Goal: Information Seeking & Learning: Check status

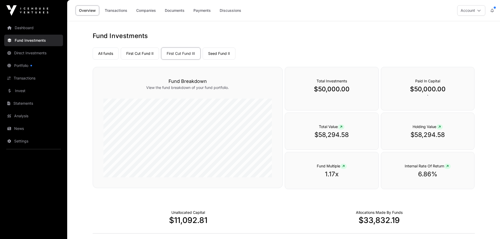
click at [137, 53] on link "First Cut Fund II" at bounding box center [140, 53] width 38 height 12
click at [17, 78] on link "Transactions" at bounding box center [33, 78] width 59 height 12
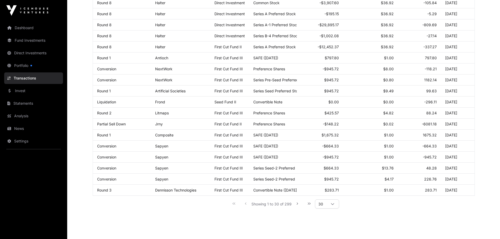
scroll to position [228, 0]
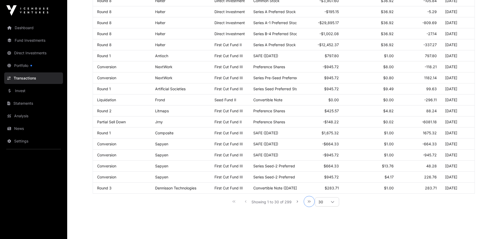
click at [309, 203] on icon "Last Page" at bounding box center [309, 201] width 3 height 2
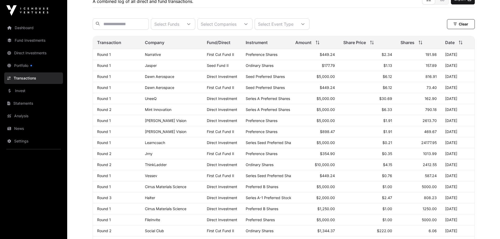
scroll to position [0, 0]
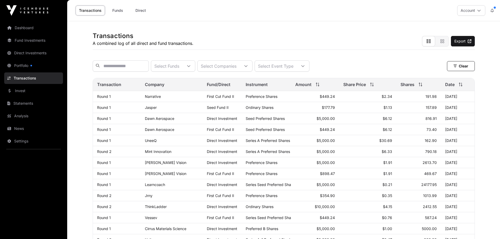
click at [22, 104] on link "Statements" at bounding box center [33, 104] width 59 height 12
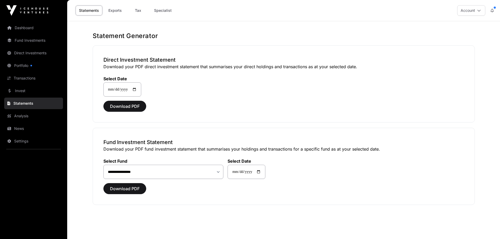
click at [22, 27] on link "Dashboard" at bounding box center [33, 28] width 59 height 12
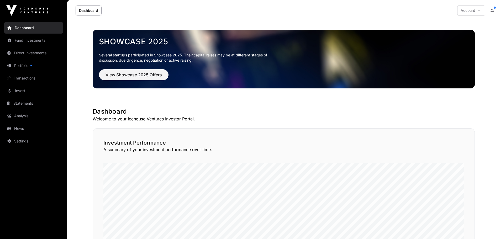
click at [17, 64] on link "Portfolio" at bounding box center [33, 66] width 59 height 12
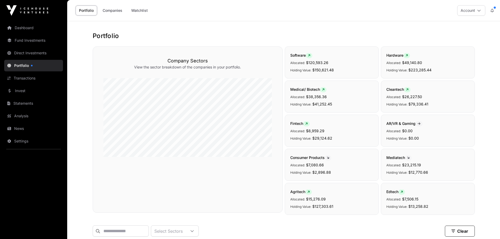
click at [114, 10] on link "Companies" at bounding box center [112, 11] width 26 height 10
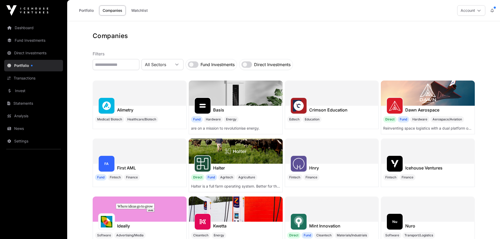
click at [179, 63] on icon at bounding box center [177, 65] width 4 height 4
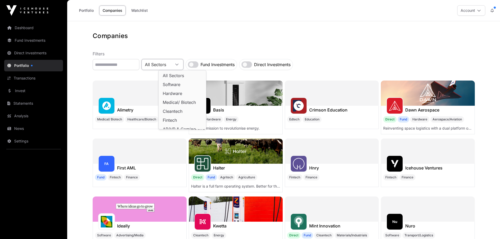
click at [179, 63] on icon at bounding box center [177, 65] width 4 height 4
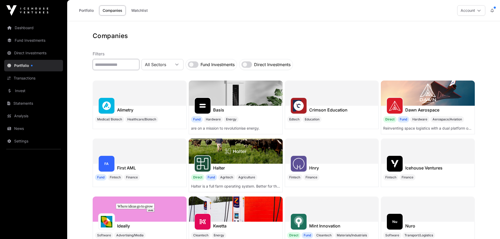
click at [134, 64] on input "text" at bounding box center [116, 64] width 47 height 11
click at [19, 118] on link "Analysis" at bounding box center [33, 116] width 59 height 12
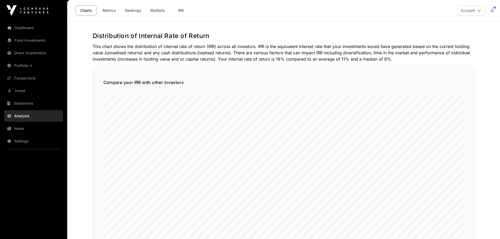
click at [20, 27] on link "Dashboard" at bounding box center [33, 28] width 59 height 12
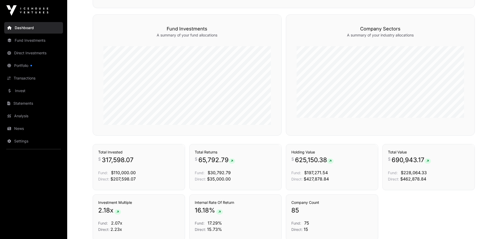
scroll to position [331, 0]
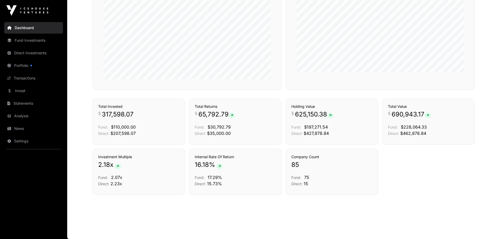
click at [319, 105] on h3 "Holding Value" at bounding box center [331, 106] width 81 height 5
click at [366, 92] on link "Holdings" at bounding box center [365, 89] width 15 height 5
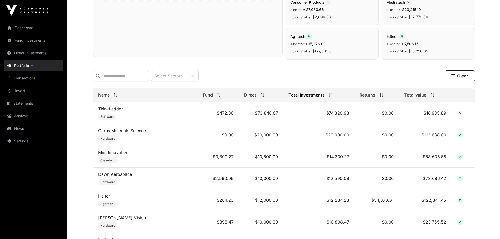
scroll to position [163, 0]
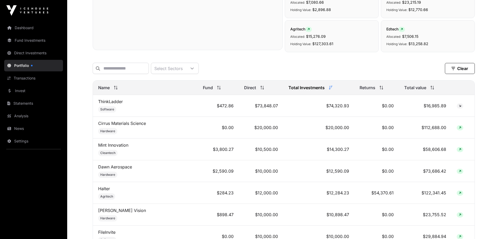
click at [411, 90] on span "Total value" at bounding box center [415, 87] width 22 height 6
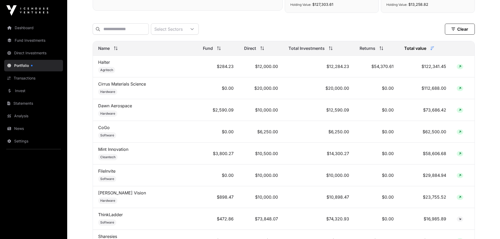
scroll to position [205, 0]
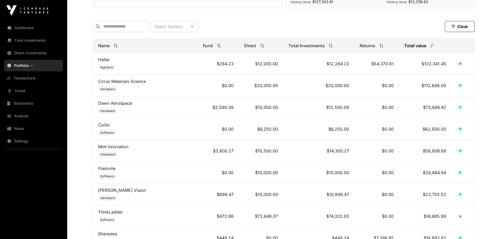
click at [128, 154] on td "Mint Innovation Cleantech" at bounding box center [145, 151] width 105 height 22
click at [110, 153] on td "Mint Innovation Cleantech" at bounding box center [145, 151] width 105 height 22
click at [459, 153] on icon at bounding box center [460, 151] width 2 height 3
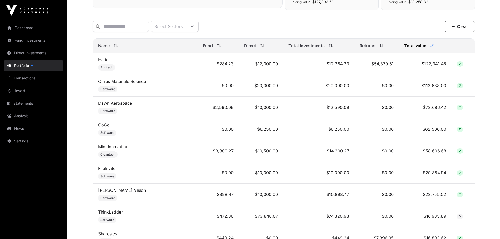
click at [459, 153] on icon at bounding box center [460, 151] width 2 height 3
click at [35, 53] on link "Direct Investments" at bounding box center [33, 53] width 59 height 12
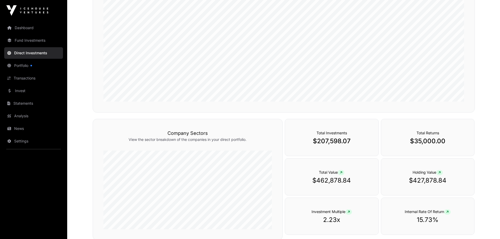
scroll to position [104, 0]
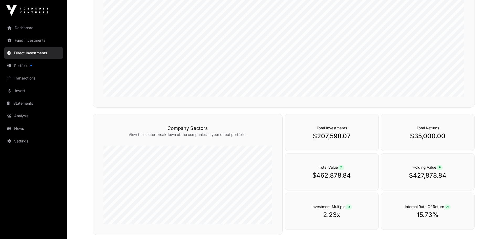
click at [307, 174] on p "$462,878.84" at bounding box center [331, 175] width 72 height 8
click at [20, 68] on link "Portfolio" at bounding box center [33, 66] width 59 height 12
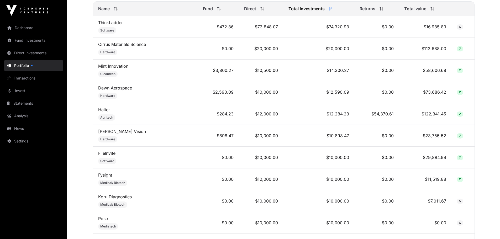
scroll to position [232, 0]
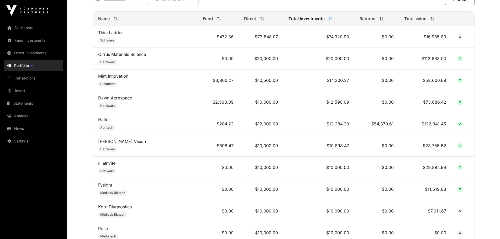
click at [130, 80] on td "Mint Innovation Cleantech" at bounding box center [145, 81] width 105 height 22
click at [120, 78] on link "Mint Innovation" at bounding box center [113, 75] width 30 height 5
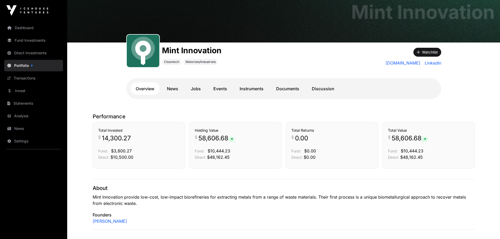
scroll to position [27, 0]
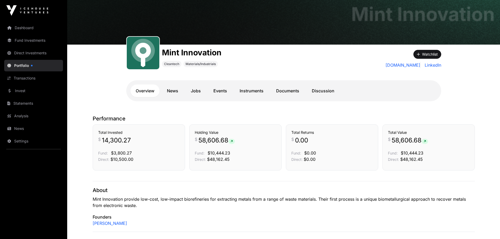
click at [287, 90] on link "Documents" at bounding box center [288, 90] width 34 height 13
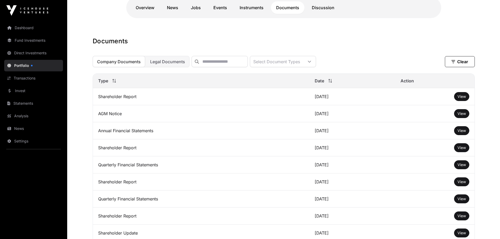
scroll to position [147, 0]
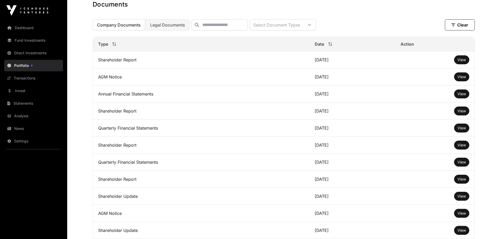
click at [462, 62] on span "View" at bounding box center [461, 59] width 8 height 4
click at [111, 23] on button "Company Documents" at bounding box center [119, 24] width 52 height 11
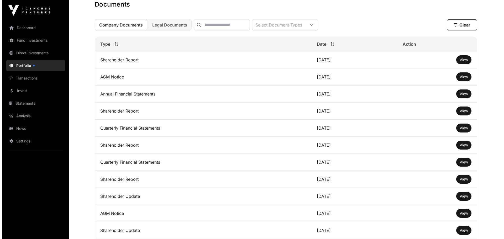
scroll to position [0, 0]
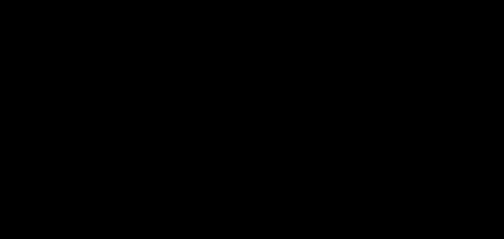
click at [149, 0] on html at bounding box center [252, 0] width 504 height 0
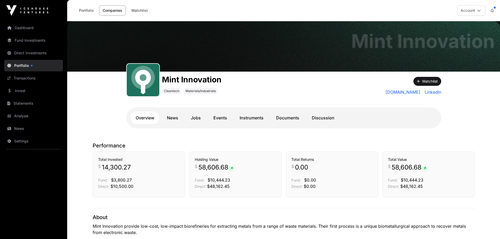
click at [21, 28] on link "Dashboard" at bounding box center [33, 28] width 59 height 12
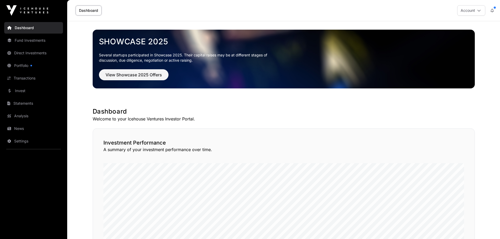
click at [17, 41] on link "Fund Investments" at bounding box center [33, 41] width 59 height 12
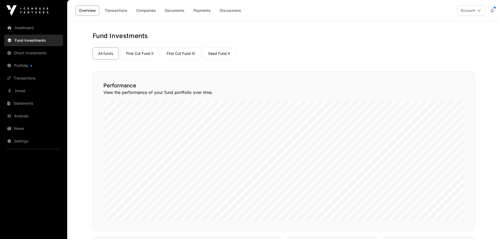
click at [15, 26] on link "Dashboard" at bounding box center [33, 28] width 59 height 12
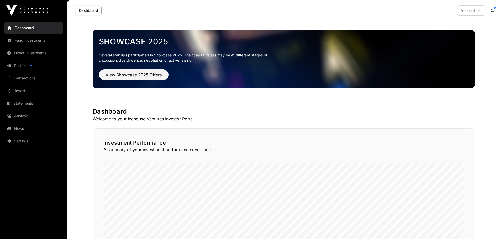
click at [480, 12] on icon at bounding box center [479, 11] width 4 height 4
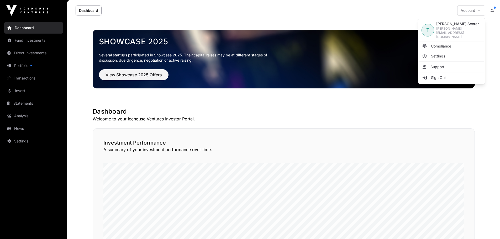
click at [440, 44] on span "Compliance" at bounding box center [441, 46] width 20 height 5
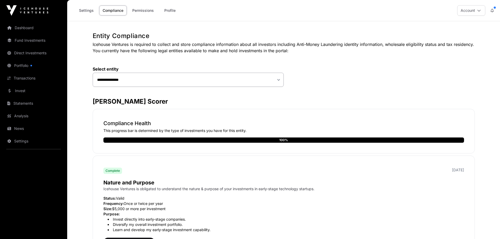
click at [479, 10] on icon at bounding box center [479, 11] width 4 height 4
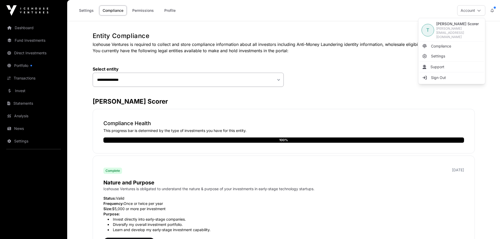
click at [442, 75] on span "Sign Out" at bounding box center [438, 77] width 15 height 5
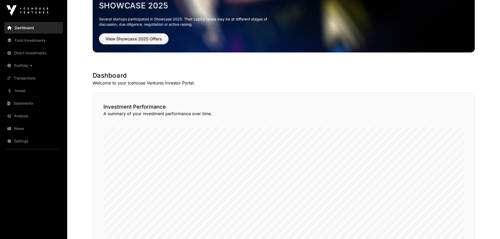
scroll to position [25, 0]
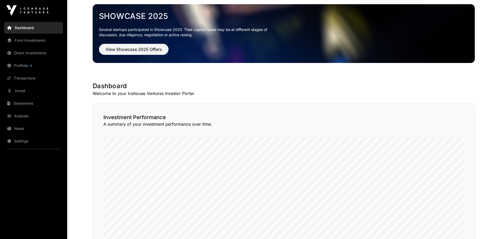
click at [22, 40] on link "Fund Investments" at bounding box center [33, 41] width 59 height 12
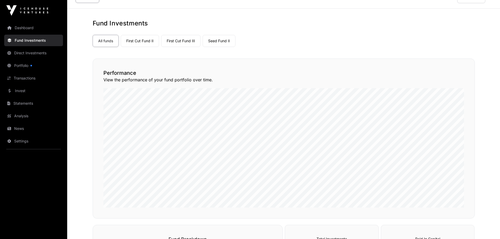
scroll to position [10, 0]
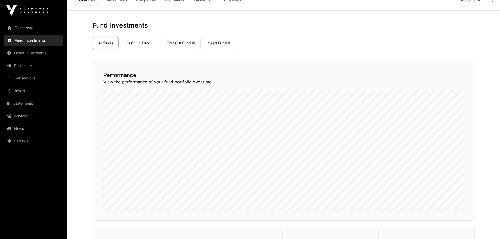
click at [147, 41] on link "First Cut Fund II" at bounding box center [140, 43] width 38 height 12
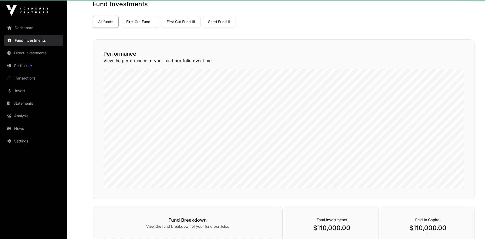
scroll to position [29, 0]
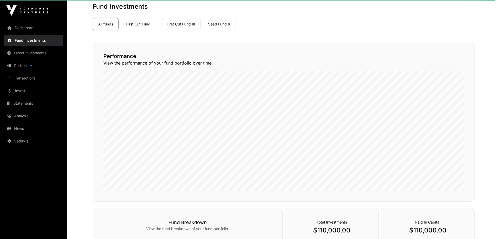
click at [145, 24] on link "First Cut Fund II" at bounding box center [140, 24] width 38 height 12
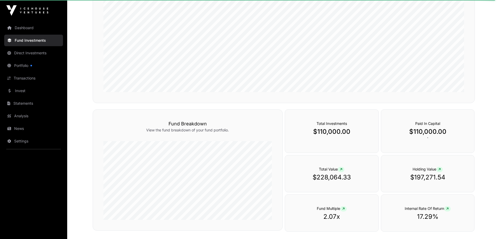
scroll to position [76, 0]
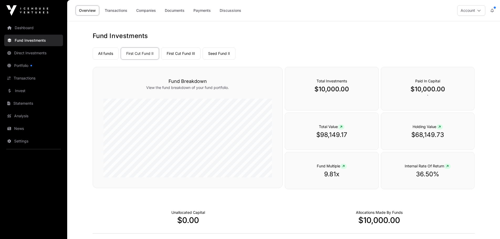
click at [180, 53] on link "First Cut Fund III" at bounding box center [180, 53] width 39 height 12
click at [217, 54] on link "Seed Fund II" at bounding box center [219, 53] width 33 height 12
click at [222, 52] on link "Seed Fund II" at bounding box center [219, 53] width 33 height 12
click at [203, 10] on link "Payments" at bounding box center [202, 11] width 24 height 10
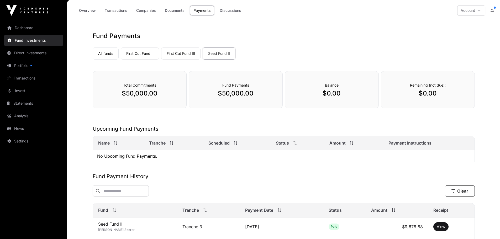
click at [114, 10] on link "Transactions" at bounding box center [115, 11] width 29 height 10
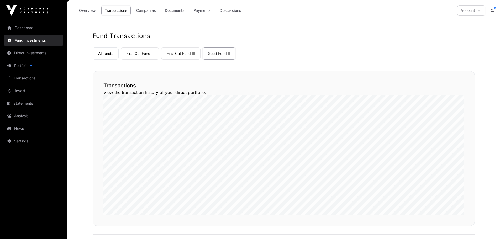
click at [24, 103] on link "Statements" at bounding box center [33, 104] width 59 height 12
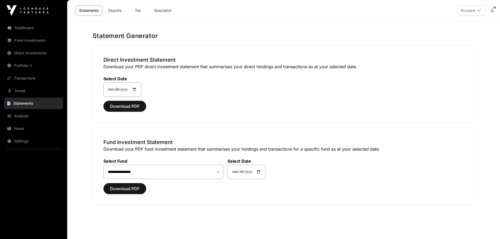
click at [23, 79] on link "Transactions" at bounding box center [33, 78] width 59 height 12
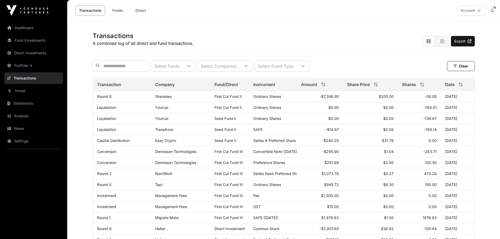
click at [305, 68] on icon at bounding box center [303, 66] width 4 height 4
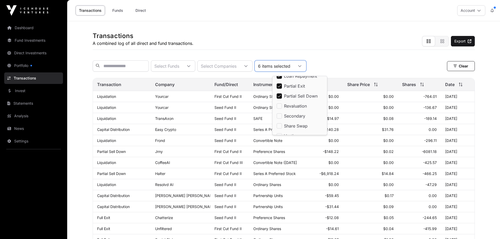
scroll to position [82, 0]
click at [358, 60] on div "Select Funds Select Companies 6 items selected Clear Clear Filters" at bounding box center [284, 66] width 382 height 20
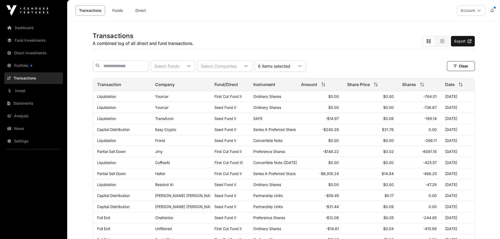
click at [190, 67] on icon at bounding box center [189, 66] width 4 height 4
click at [195, 100] on span "Seed Fund II" at bounding box center [191, 102] width 24 height 4
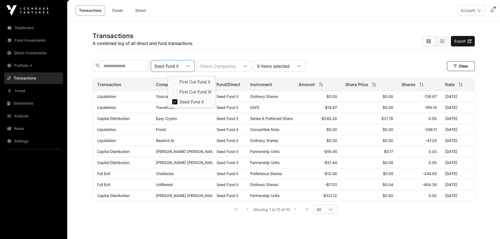
click at [404, 68] on div "Seed Fund II Select Companies 6 items selected Clear" at bounding box center [284, 65] width 382 height 11
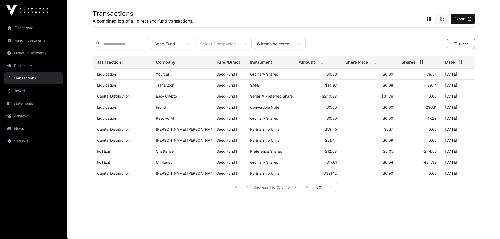
scroll to position [26, 0]
drag, startPoint x: 471, startPoint y: 174, endPoint x: 94, endPoint y: 62, distance: 392.7
click at [94, 62] on table "Transaction Company Fund/Direct Instrument Amount Share Price Shares Date Liqui…" at bounding box center [284, 117] width 382 height 123
copy table "Transaction Company Fund/Direct Instrument Amount Share Price Shares Date Liqui…"
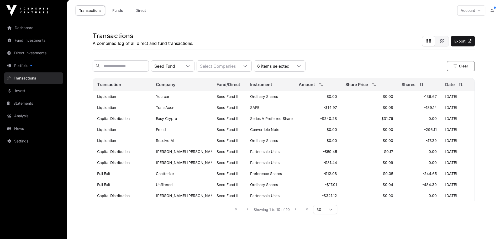
click at [20, 38] on link "Fund Investments" at bounding box center [33, 41] width 59 height 12
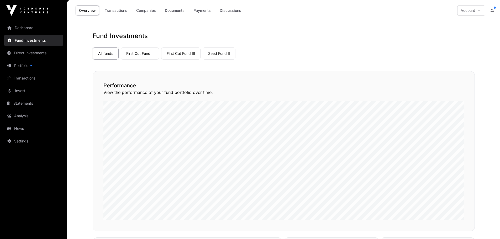
click at [224, 54] on link "Seed Fund II" at bounding box center [219, 53] width 33 height 12
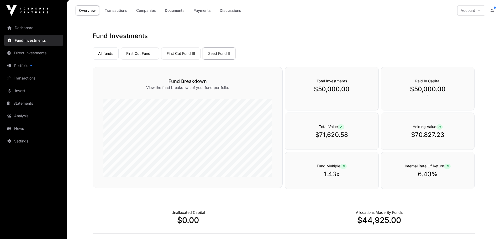
click at [21, 27] on link "Dashboard" at bounding box center [33, 28] width 59 height 12
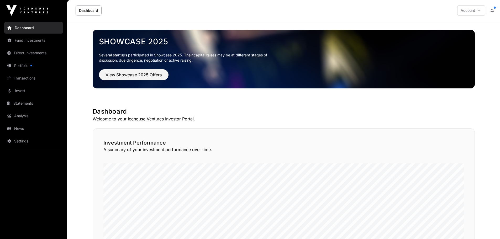
click at [22, 52] on link "Direct Investments" at bounding box center [33, 53] width 59 height 12
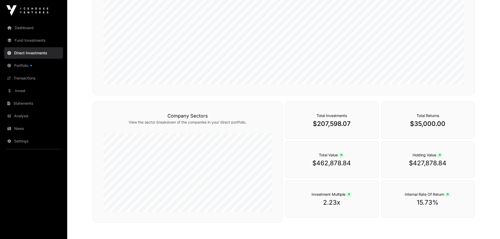
scroll to position [146, 0]
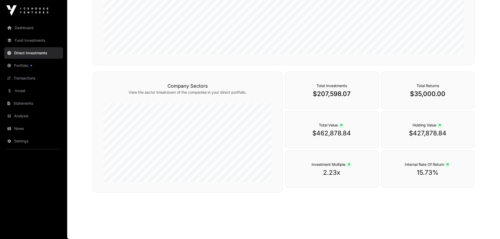
click at [374, 218] on main "Direct Investments Performance View the performance of your direct portfolio ov…" at bounding box center [283, 57] width 433 height 364
click at [418, 129] on div "Holding Value $427,878.84" at bounding box center [428, 129] width 94 height 37
click at [414, 124] on span "Holding Value" at bounding box center [427, 125] width 30 height 4
click at [312, 129] on p "$462,878.84" at bounding box center [331, 133] width 72 height 8
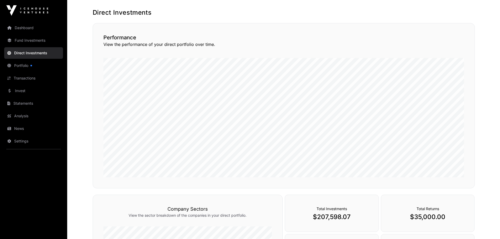
scroll to position [0, 0]
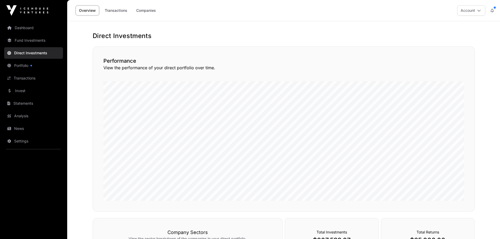
click at [25, 27] on link "Dashboard" at bounding box center [33, 28] width 59 height 12
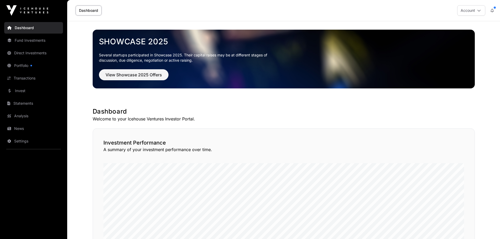
scroll to position [331, 0]
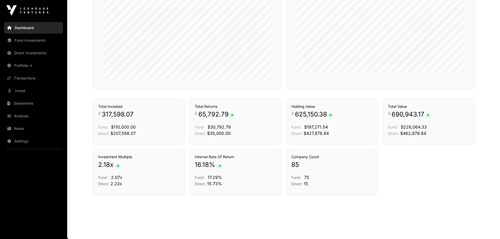
click at [18, 64] on link "Portfolio" at bounding box center [33, 66] width 59 height 12
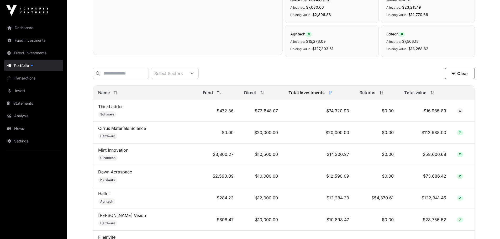
scroll to position [190, 0]
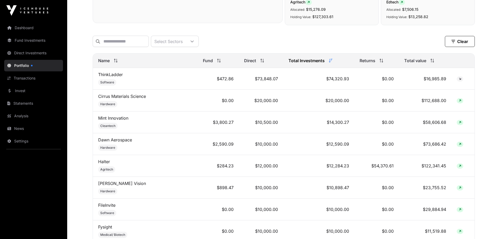
click at [194, 42] on icon at bounding box center [192, 42] width 4 height 4
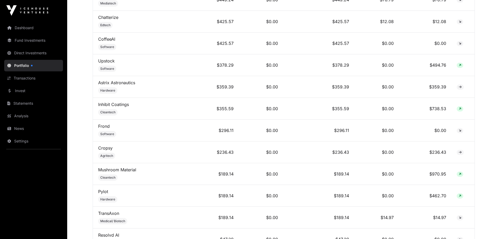
scroll to position [1917, 0]
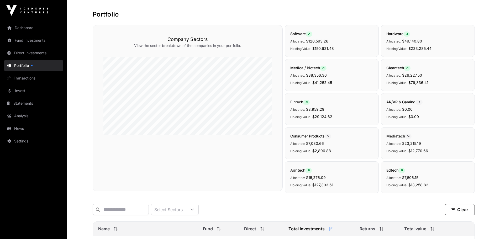
scroll to position [0, 0]
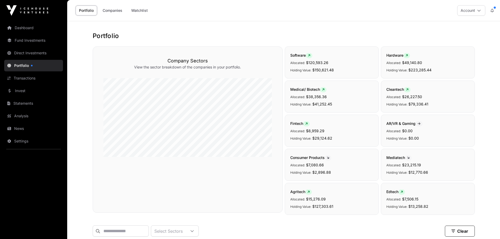
click at [23, 39] on link "Fund Investments" at bounding box center [33, 41] width 59 height 12
click at [23, 40] on link "Fund Investments" at bounding box center [33, 41] width 59 height 12
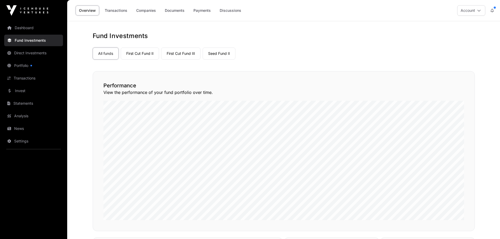
click at [140, 53] on link "First Cut Fund II" at bounding box center [140, 53] width 38 height 12
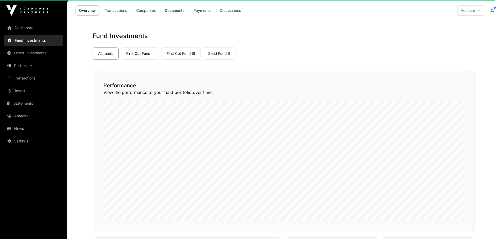
click at [146, 55] on link "First Cut Fund II" at bounding box center [140, 53] width 38 height 12
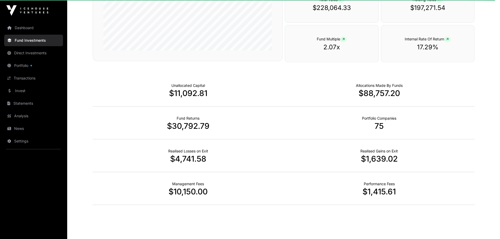
scroll to position [304, 0]
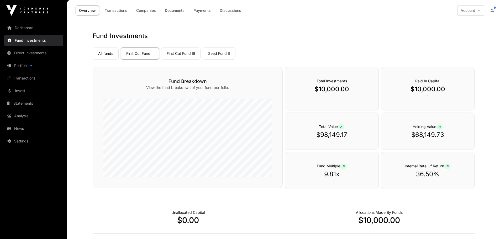
click at [179, 54] on link "First Cut Fund III" at bounding box center [180, 53] width 39 height 12
click at [214, 52] on link "Seed Fund II" at bounding box center [219, 53] width 33 height 12
click at [27, 52] on link "Direct Investments" at bounding box center [33, 53] width 59 height 12
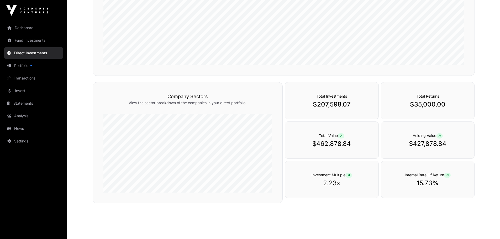
scroll to position [146, 0]
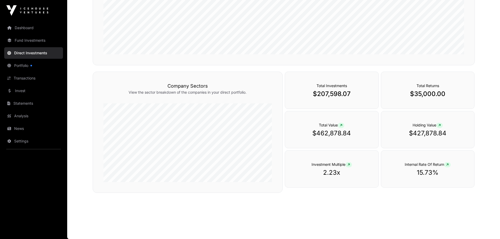
click at [317, 92] on p "$207,598.07" at bounding box center [331, 94] width 72 height 8
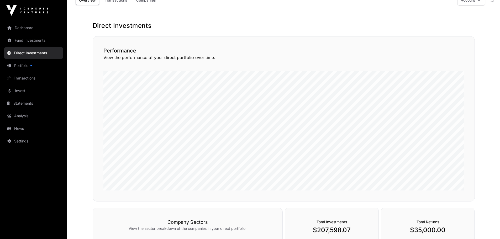
scroll to position [0, 0]
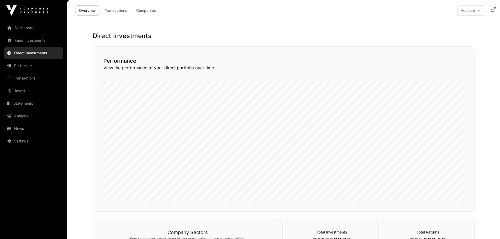
click at [145, 9] on link "Companies" at bounding box center [146, 11] width 26 height 10
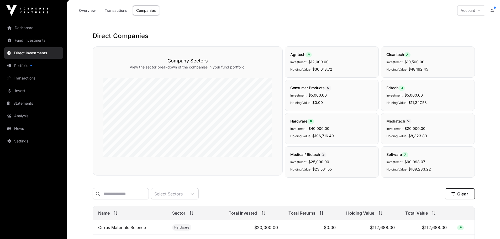
click at [480, 11] on icon at bounding box center [479, 11] width 4 height 4
click at [440, 75] on span "Sign Out" at bounding box center [438, 77] width 15 height 5
